Goal: Find specific page/section: Find specific page/section

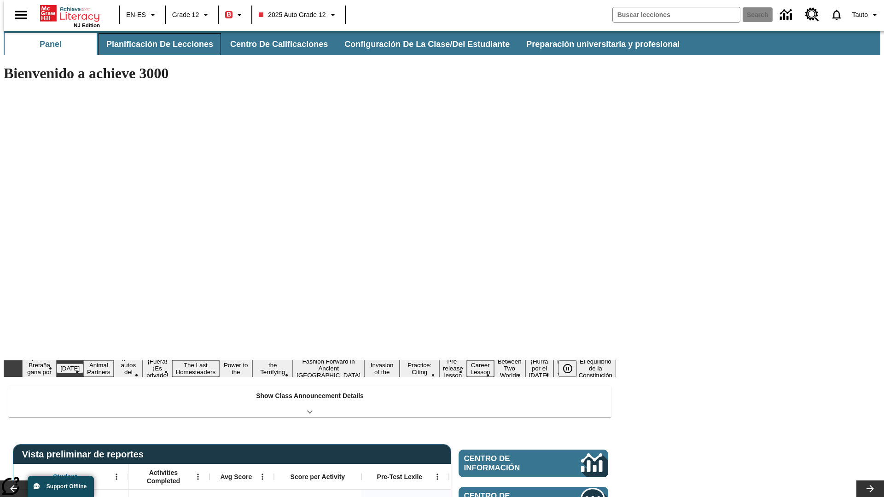
click at [154, 44] on button "Planificación de lecciones" at bounding box center [160, 44] width 122 height 22
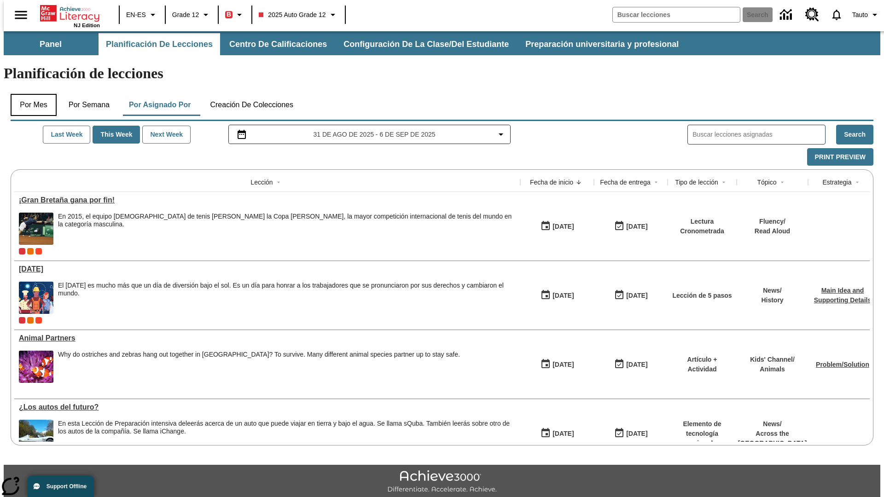
click at [30, 94] on button "Por mes" at bounding box center [34, 105] width 46 height 22
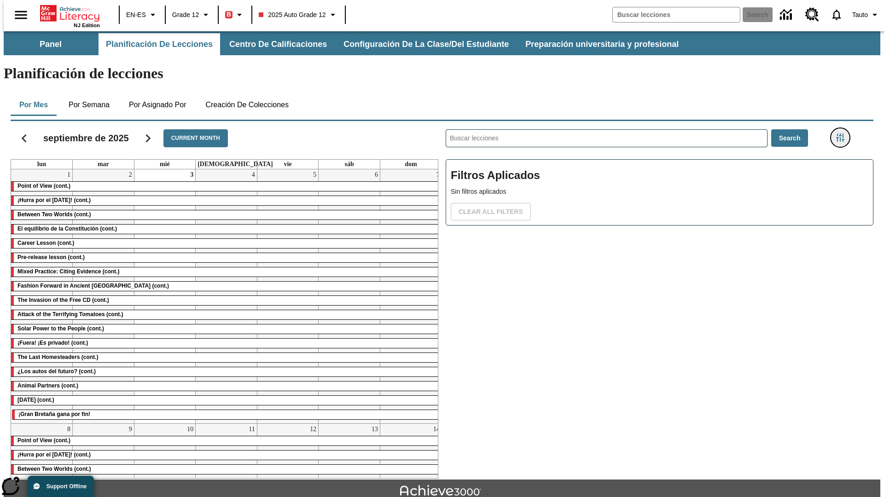
click at [843, 134] on icon "Menú lateral de filtros" at bounding box center [840, 138] width 8 height 8
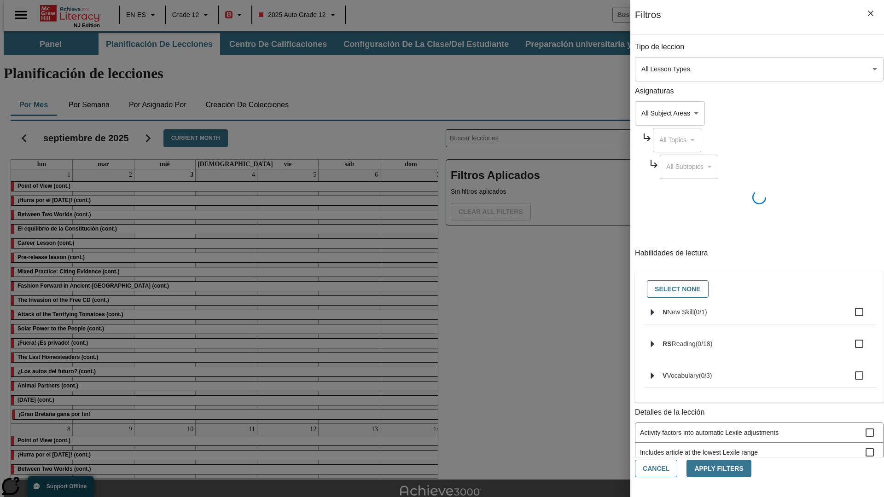
click at [663, 69] on body "Saltar al contenido principal NJ Edition EN-ES Grade 12 B 2025 Auto Grade 12 Se…" at bounding box center [442, 285] width 877 height 508
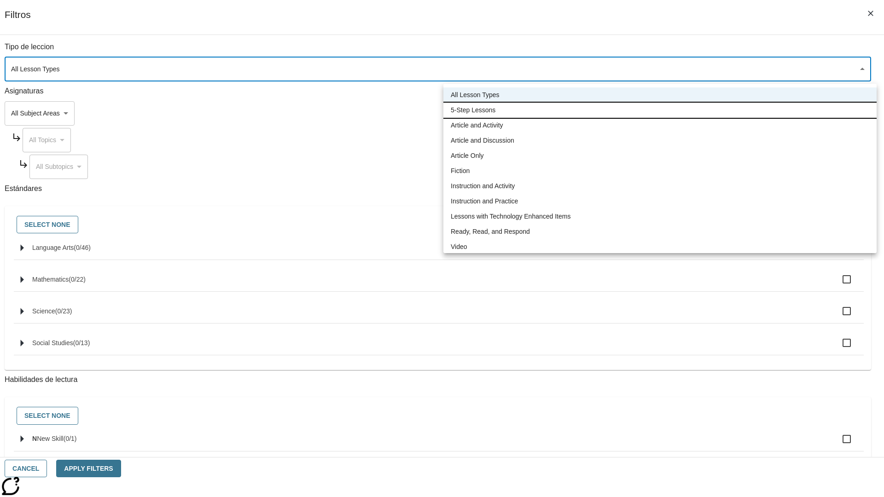
click at [660, 110] on li "5-Step Lessons" at bounding box center [659, 110] width 433 height 15
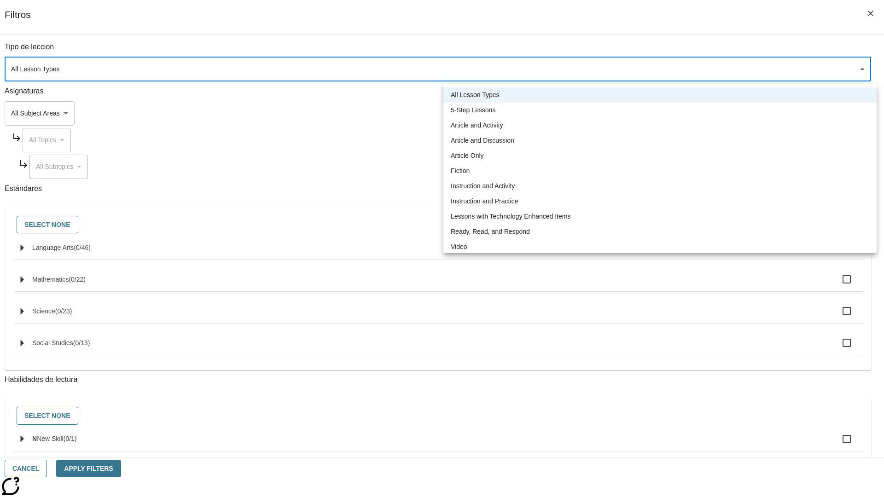
type input "1"
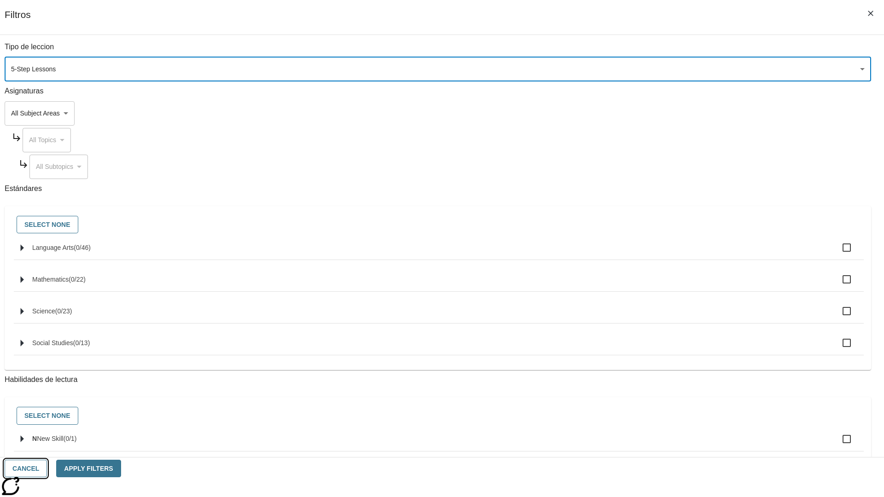
click at [47, 469] on button "Cancel" at bounding box center [26, 469] width 42 height 18
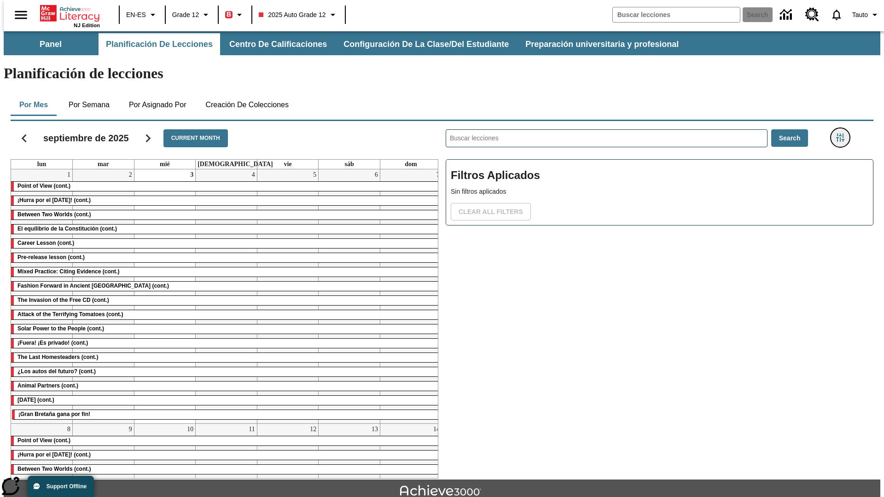
click at [843, 134] on icon "Menú lateral de filtros" at bounding box center [840, 138] width 8 height 8
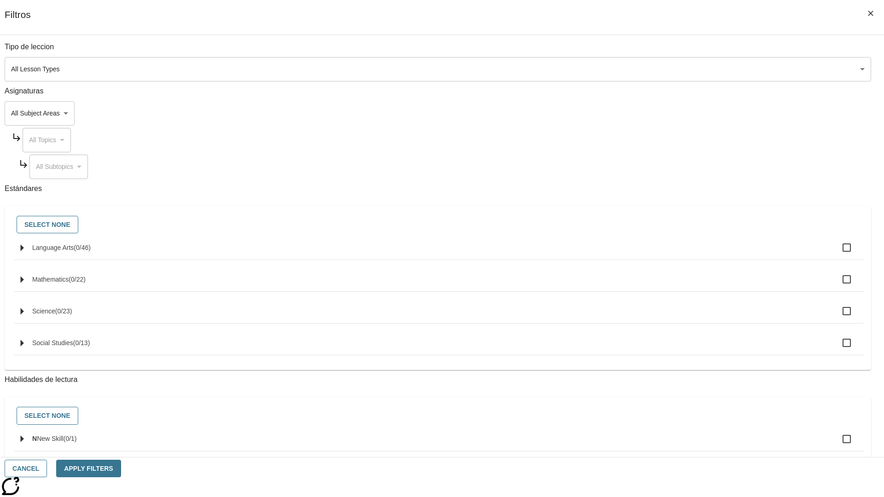
click at [663, 69] on body "Saltar al contenido principal NJ Edition EN-ES Grade 12 B 2025 Auto Grade 12 Se…" at bounding box center [442, 285] width 877 height 508
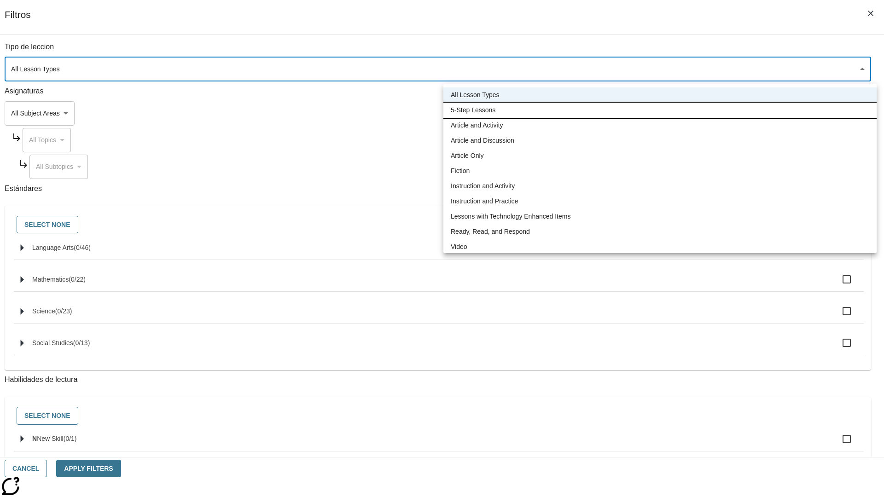
click at [660, 110] on li "5-Step Lessons" at bounding box center [659, 110] width 433 height 15
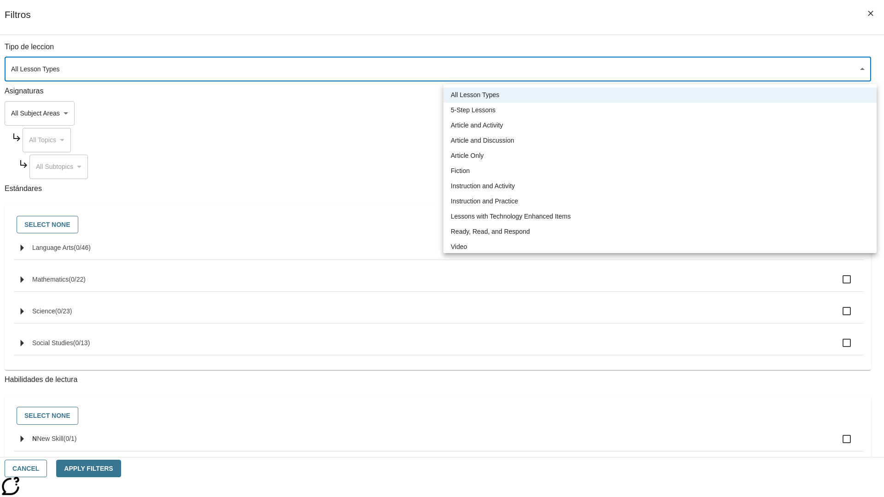
type input "1"
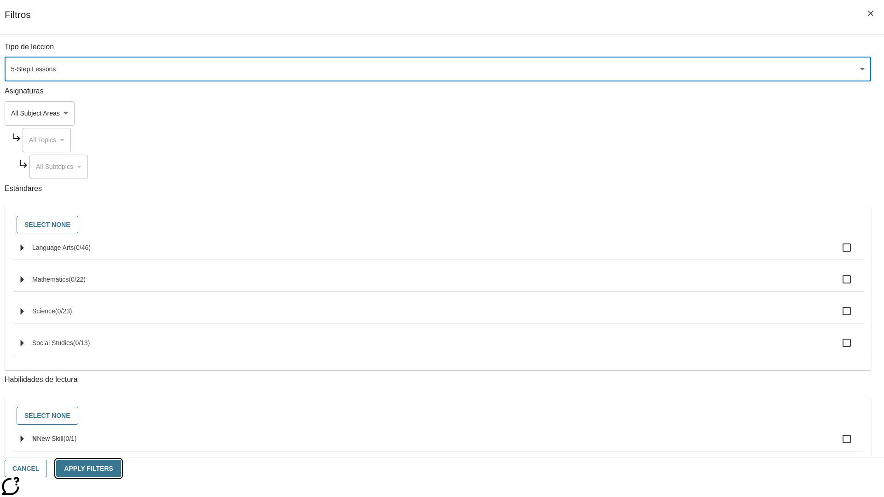
click at [121, 469] on button "Apply Filters" at bounding box center [88, 469] width 64 height 18
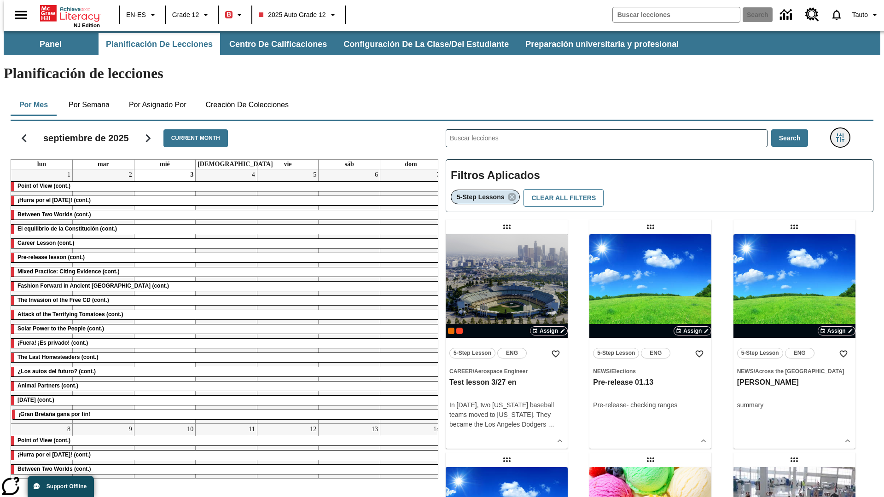
click at [843, 134] on icon "Menú lateral de filtros" at bounding box center [840, 138] width 8 height 8
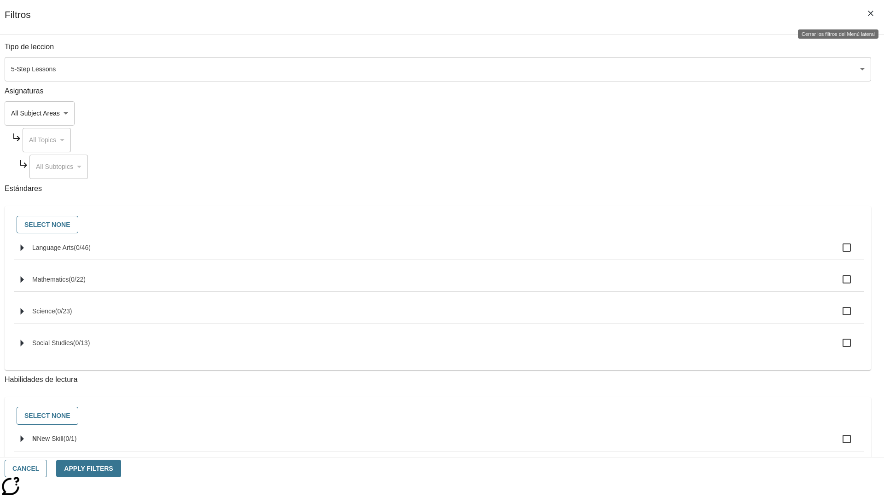
click at [871, 13] on icon "Cerrar los filtros del Menú lateral" at bounding box center [871, 14] width 6 height 6
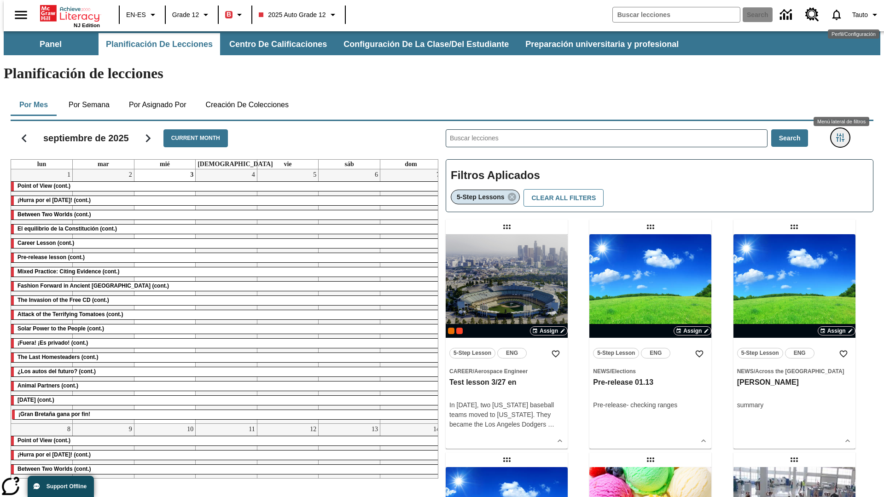
click at [843, 134] on icon "Menú lateral de filtros" at bounding box center [840, 138] width 8 height 8
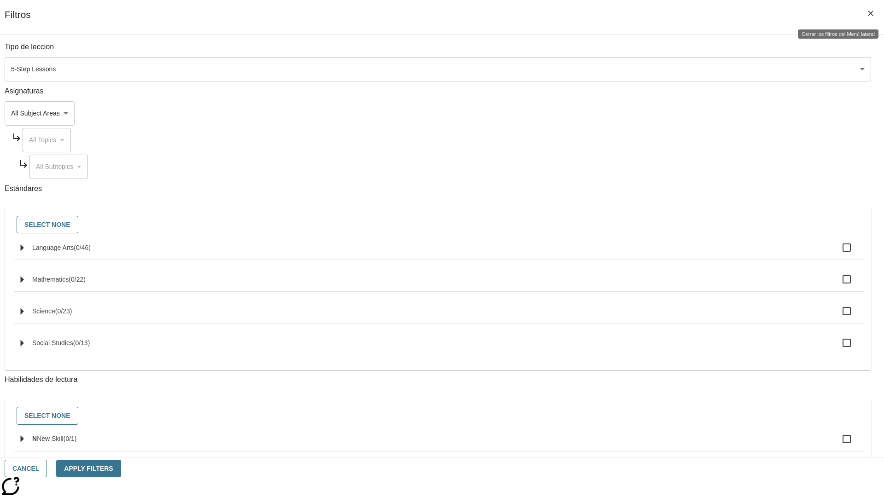
click at [871, 13] on icon "Cerrar los filtros del Menú lateral" at bounding box center [871, 14] width 6 height 6
click at [843, 134] on icon "Menú lateral de filtros" at bounding box center [840, 138] width 8 height 8
click at [47, 469] on button "Cancel" at bounding box center [26, 469] width 42 height 18
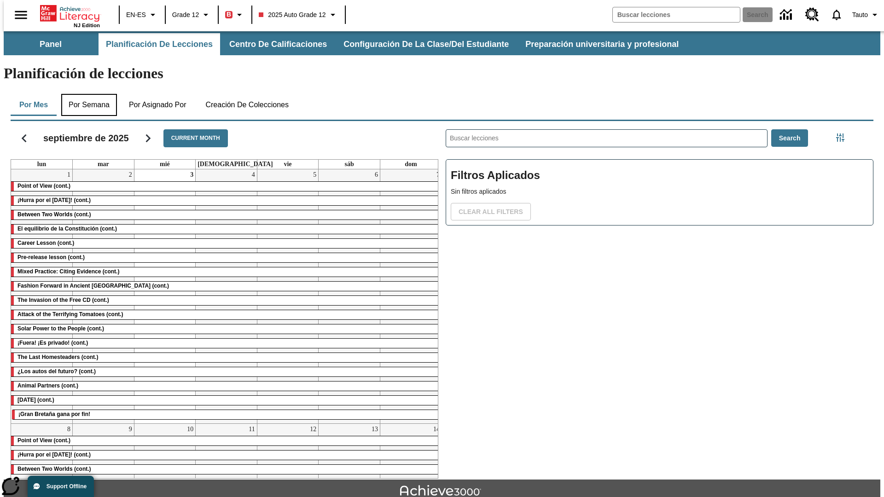
click at [86, 94] on button "Por semana" at bounding box center [89, 105] width 56 height 22
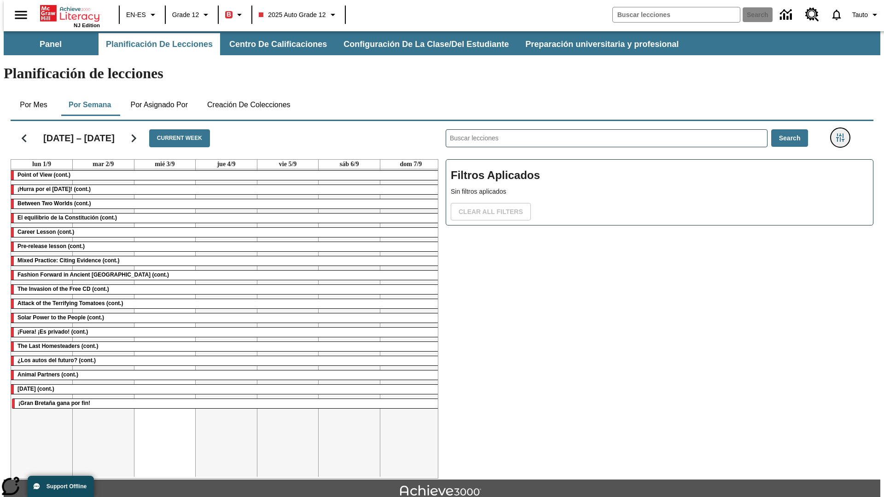
click at [843, 134] on icon "Menú lateral de filtros" at bounding box center [840, 138] width 8 height 8
